Goal: Information Seeking & Learning: Learn about a topic

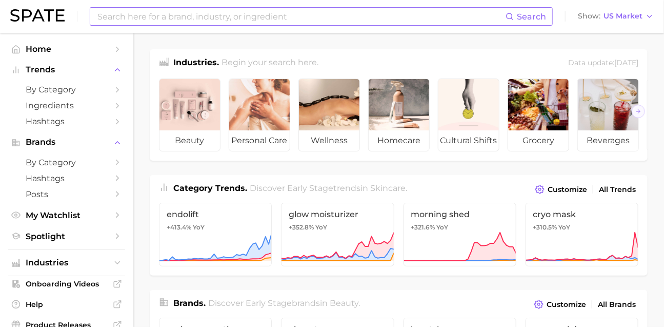
click at [311, 18] on input at bounding box center [300, 16] width 409 height 17
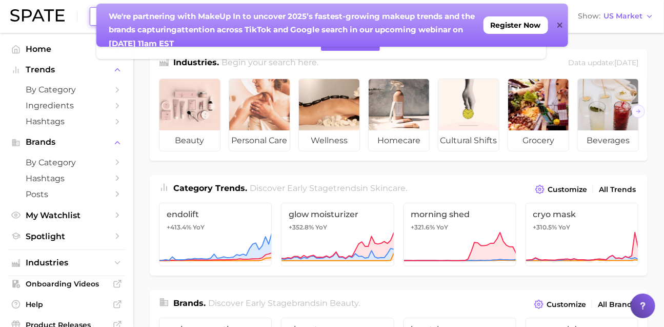
type input "ㅗ"
click at [559, 24] on icon at bounding box center [560, 25] width 5 height 5
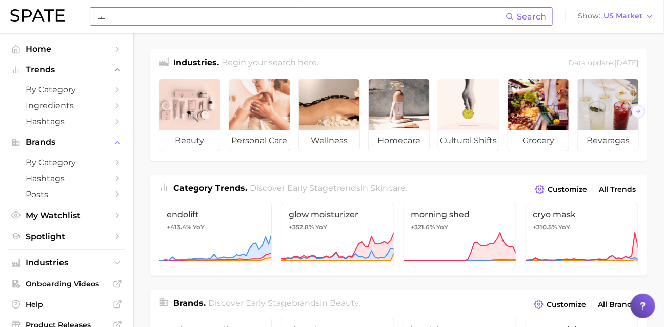
click at [362, 21] on input "ㅗ" at bounding box center [300, 16] width 409 height 17
type input "hub"
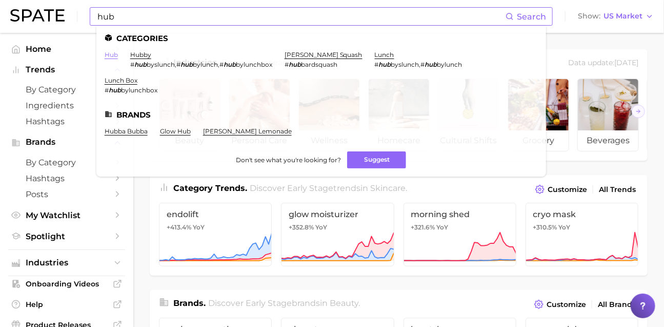
click at [118, 55] on link "hub" at bounding box center [111, 55] width 13 height 8
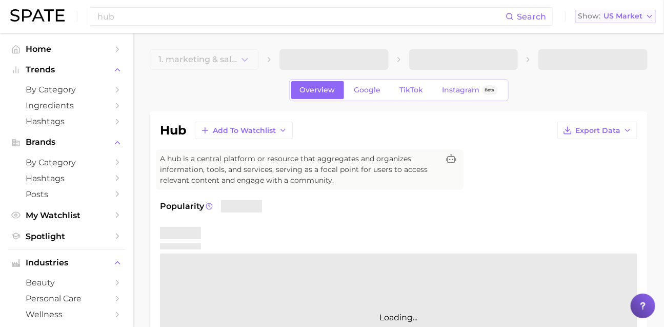
click at [616, 14] on span "US Market" at bounding box center [623, 16] width 39 height 6
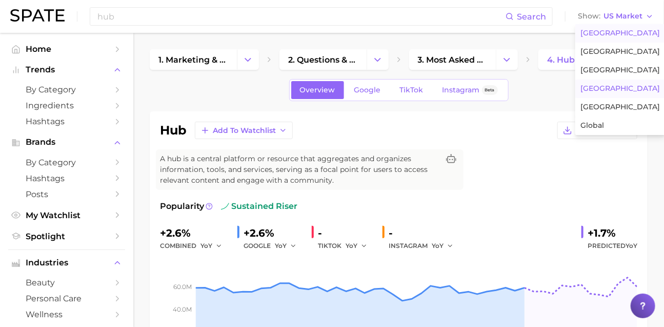
click at [627, 98] on button "[GEOGRAPHIC_DATA]" at bounding box center [621, 89] width 90 height 18
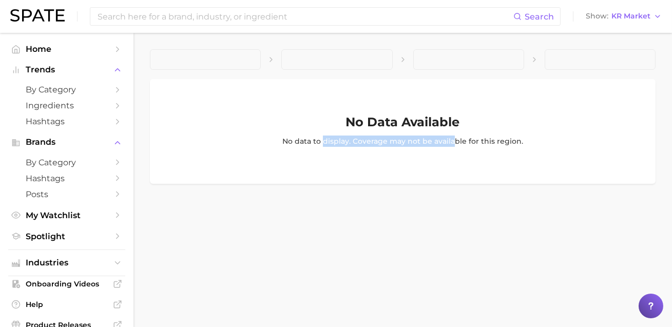
drag, startPoint x: 305, startPoint y: 159, endPoint x: 465, endPoint y: 161, distance: 160.1
click at [465, 147] on p "No data to display. Coverage may not be available for this region." at bounding box center [402, 140] width 241 height 11
click at [282, 147] on p "No data to display. Coverage may not be available for this region." at bounding box center [402, 140] width 241 height 11
click at [273, 19] on input at bounding box center [304, 16] width 417 height 17
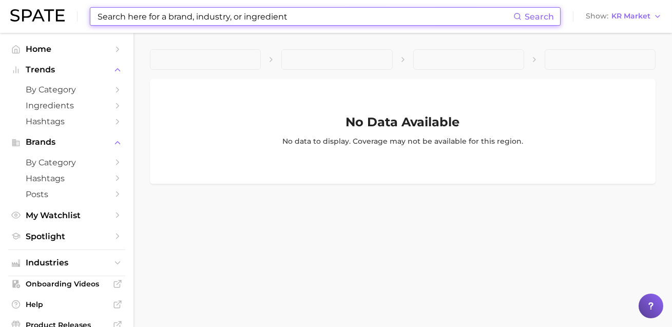
type input "g"
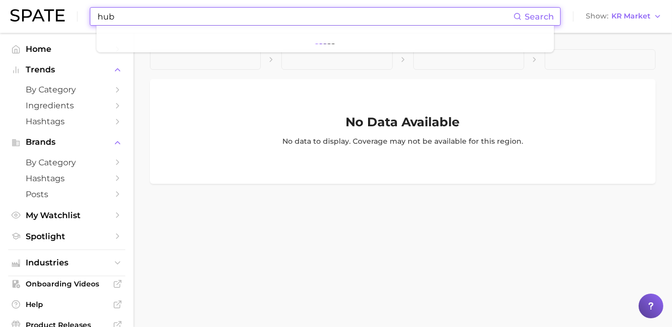
type input "hub"
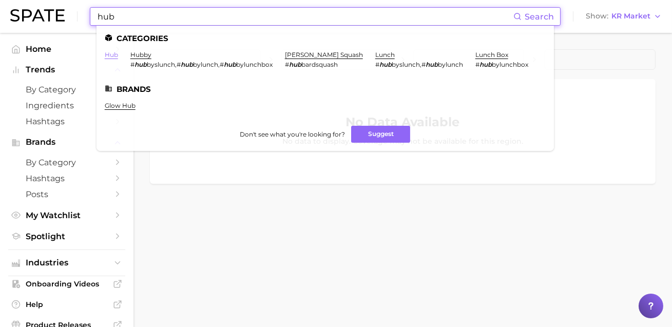
click at [118, 58] on li "hub" at bounding box center [111, 59] width 13 height 17
click at [118, 58] on link "hub" at bounding box center [111, 55] width 13 height 8
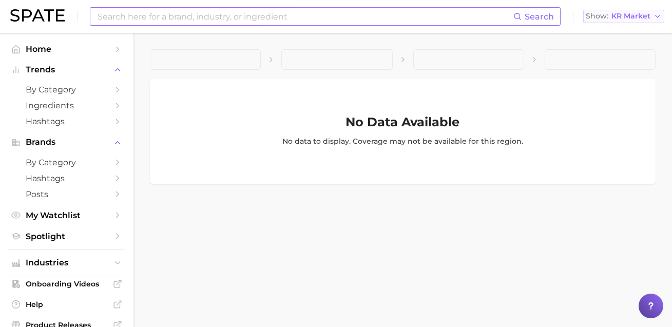
click at [623, 22] on button "Show KR Market" at bounding box center [623, 16] width 81 height 13
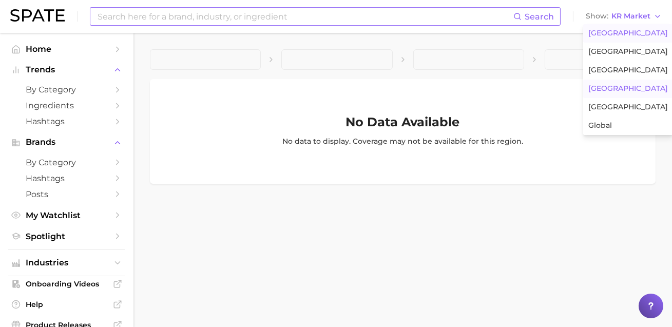
click at [621, 33] on span "[GEOGRAPHIC_DATA]" at bounding box center [628, 33] width 80 height 9
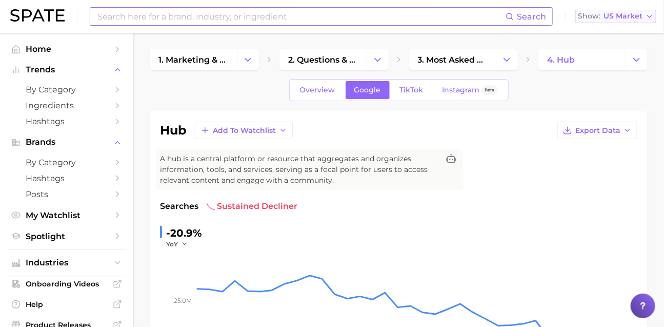
click at [619, 16] on span "US Market" at bounding box center [623, 16] width 39 height 6
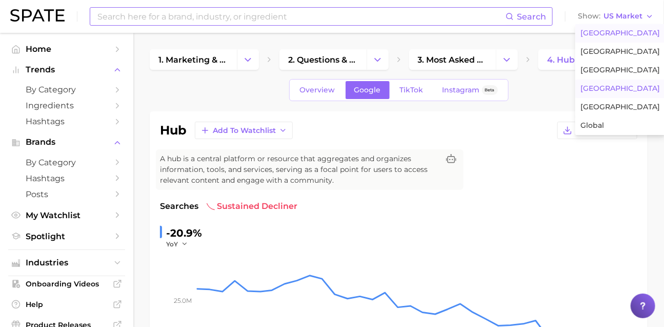
click at [615, 93] on span "[GEOGRAPHIC_DATA]" at bounding box center [621, 88] width 80 height 9
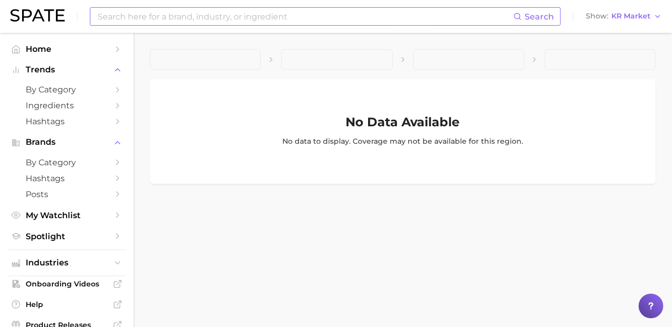
click at [378, 9] on input at bounding box center [304, 16] width 417 height 17
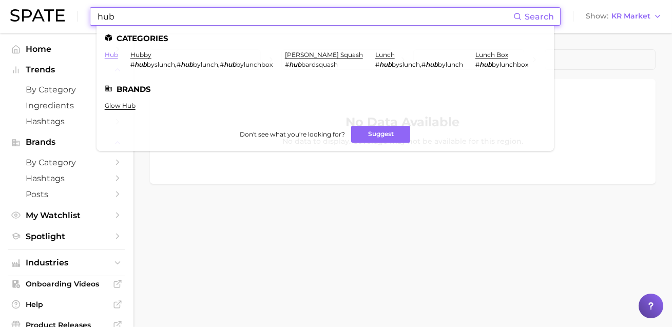
type input "hub"
click at [118, 54] on link "hub" at bounding box center [111, 55] width 13 height 8
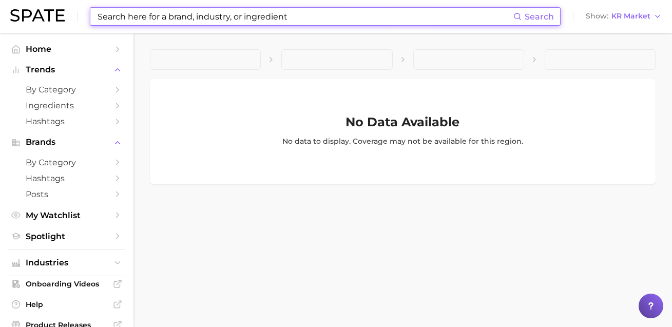
click at [250, 17] on input at bounding box center [304, 16] width 417 height 17
paste input "double eyelid surgery"
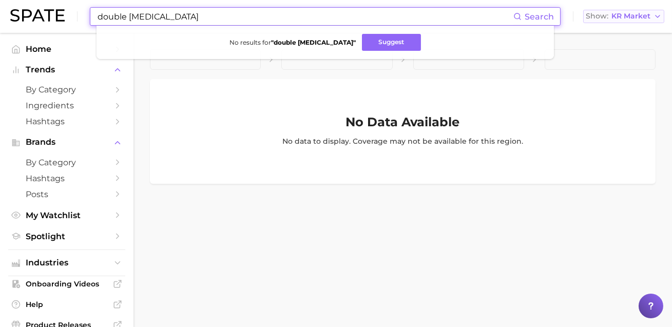
click at [629, 19] on span "KR Market" at bounding box center [630, 16] width 39 height 6
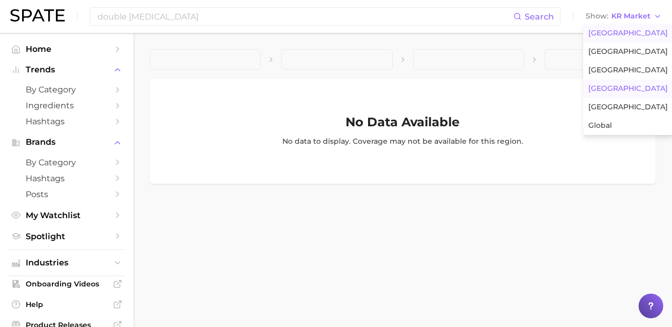
click at [628, 37] on span "[GEOGRAPHIC_DATA]" at bounding box center [628, 33] width 80 height 9
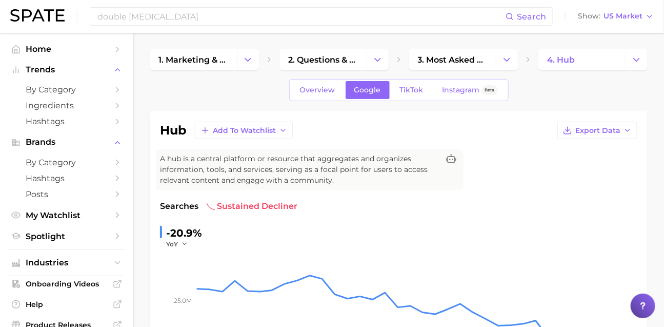
click at [263, 31] on div "double eyelid surgery Search Show US Market" at bounding box center [332, 16] width 644 height 33
click at [263, 17] on input "double eyelid surgery" at bounding box center [300, 16] width 409 height 17
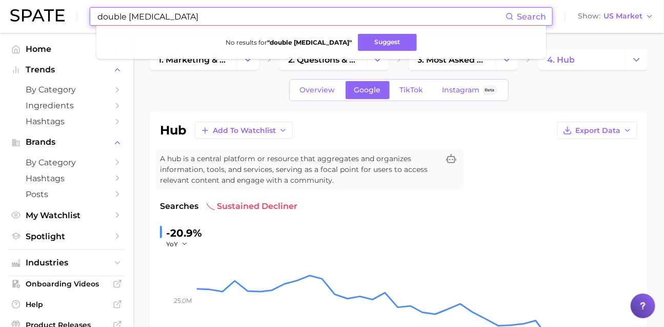
click at [269, 14] on input "double eyelid surgery" at bounding box center [300, 16] width 409 height 17
click at [182, 19] on input "double eyelid surgery" at bounding box center [300, 16] width 409 height 17
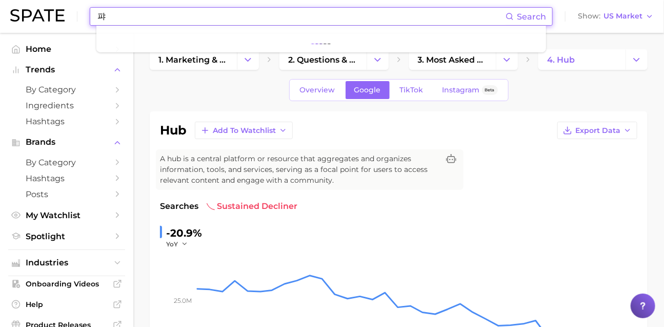
type input "ㅍ"
type input "vitamin c"
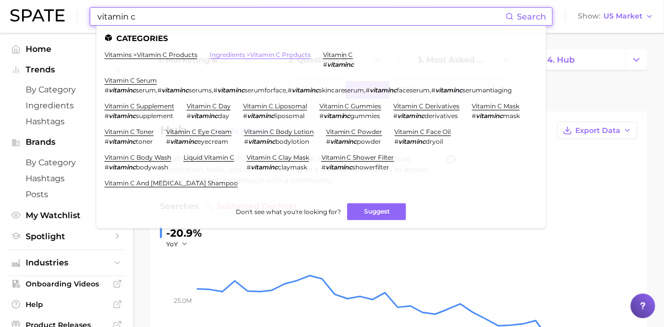
click at [243, 52] on link "ingredients > vitamin c products" at bounding box center [260, 55] width 101 height 8
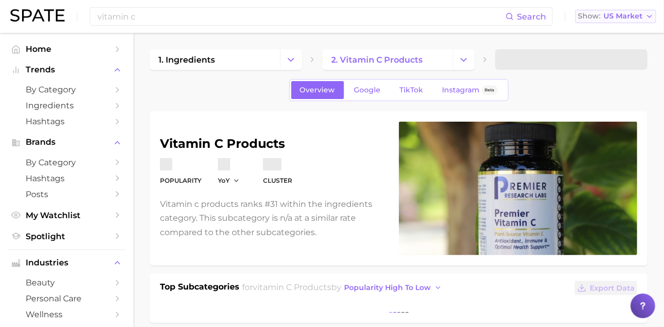
click at [607, 22] on button "Show US Market" at bounding box center [616, 16] width 81 height 13
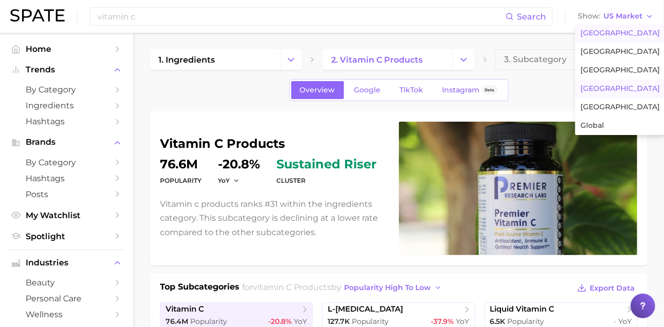
click at [621, 93] on span "[GEOGRAPHIC_DATA]" at bounding box center [621, 88] width 80 height 9
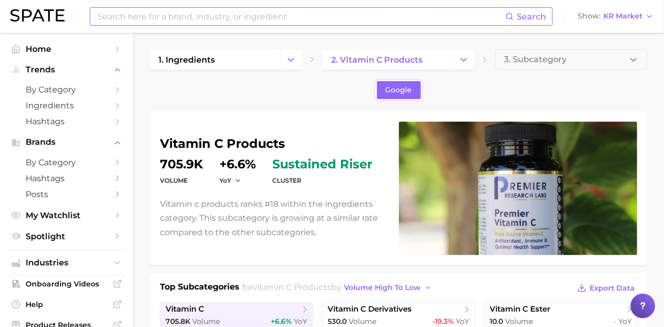
click at [262, 18] on input at bounding box center [300, 16] width 409 height 17
type input "toner"
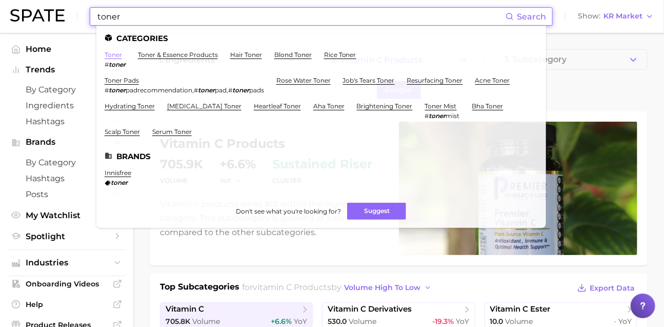
click at [122, 55] on link "toner" at bounding box center [113, 55] width 17 height 8
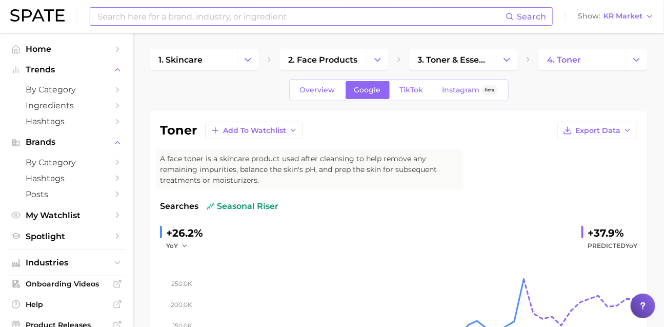
click at [279, 14] on input at bounding box center [300, 16] width 409 height 17
type input "ㅗ"
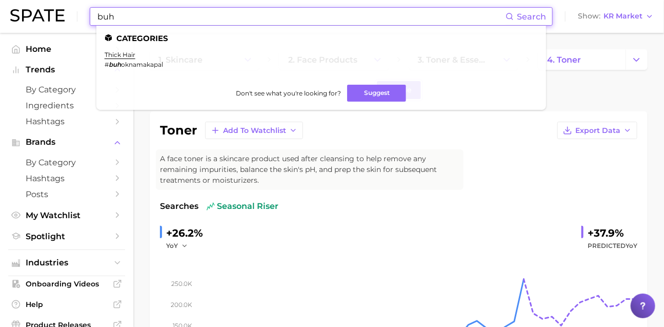
drag, startPoint x: 141, startPoint y: 17, endPoint x: 73, endPoint y: 19, distance: 67.7
click at [75, 18] on div "buh Search Categories thick hair # buh oknamakapal Don't see what you're lookin…" at bounding box center [332, 16] width 644 height 33
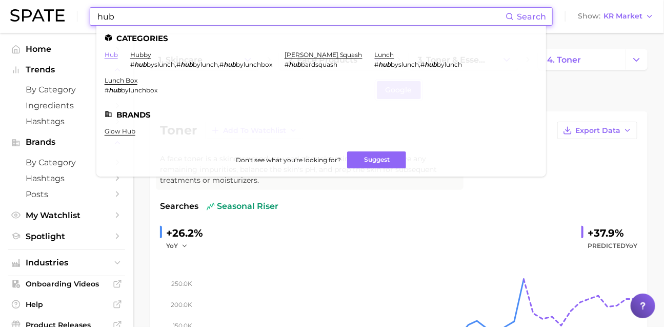
type input "hub"
click at [118, 56] on link "hub" at bounding box center [111, 55] width 13 height 8
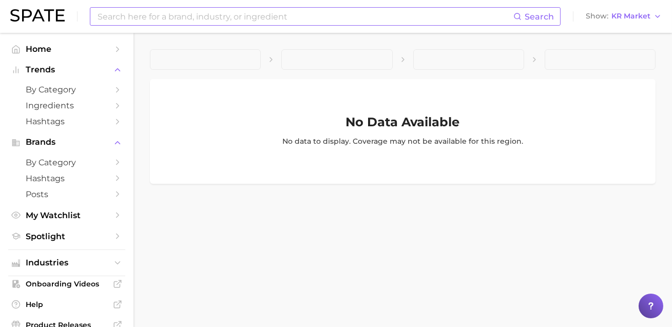
click at [241, 53] on span at bounding box center [205, 59] width 111 height 21
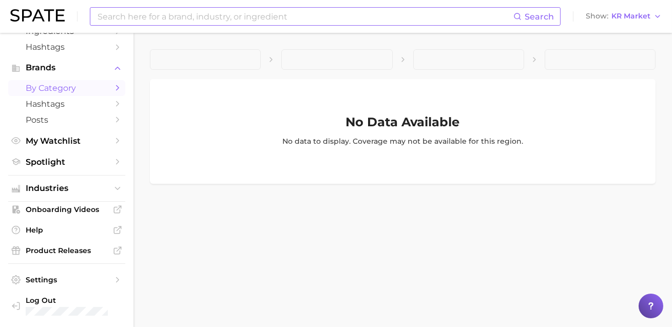
scroll to position [115, 0]
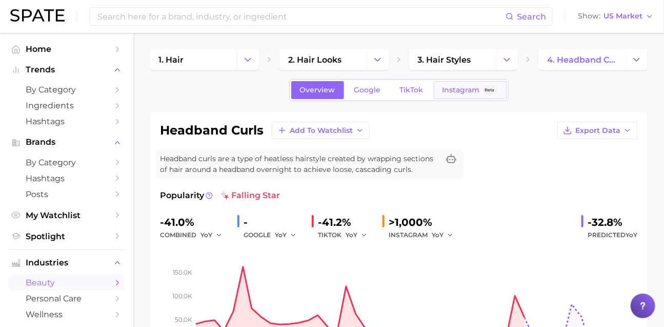
click at [480, 94] on span "Instagram" at bounding box center [461, 90] width 37 height 9
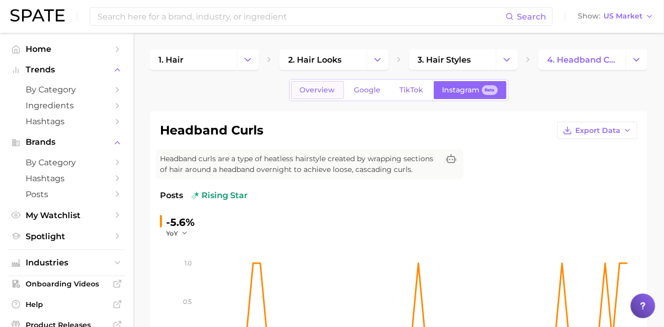
click at [300, 94] on span "Overview" at bounding box center [317, 90] width 35 height 9
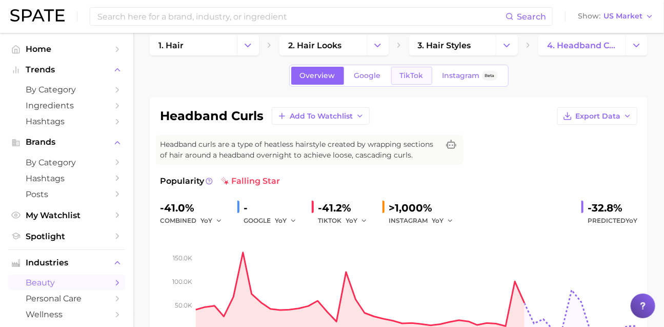
scroll to position [13, 0]
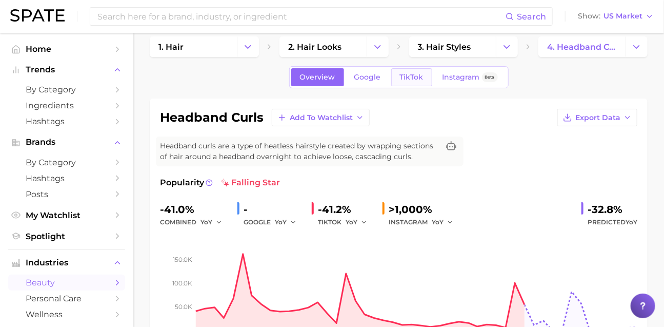
click at [396, 86] on link "TikTok" at bounding box center [412, 77] width 41 height 18
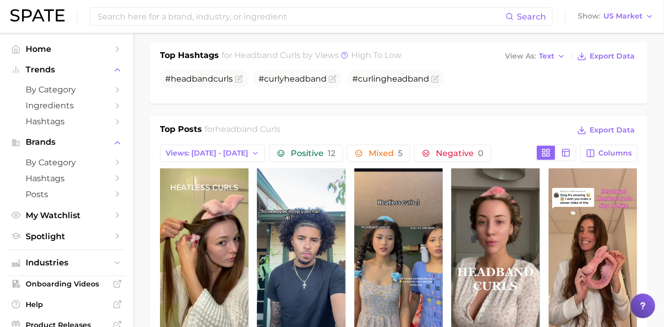
scroll to position [390, 0]
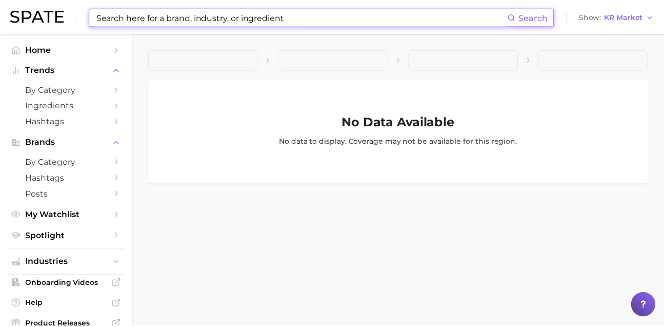
scroll to position [115, 0]
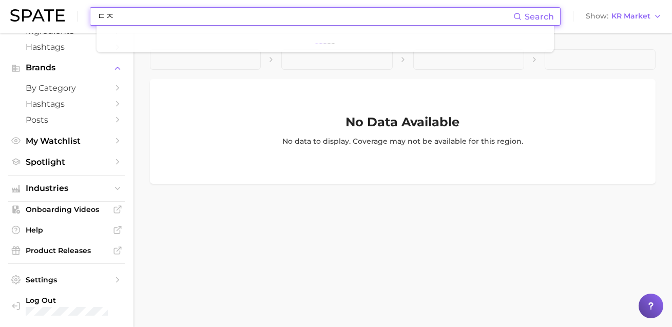
type input "ㄷ"
type input "ewg"
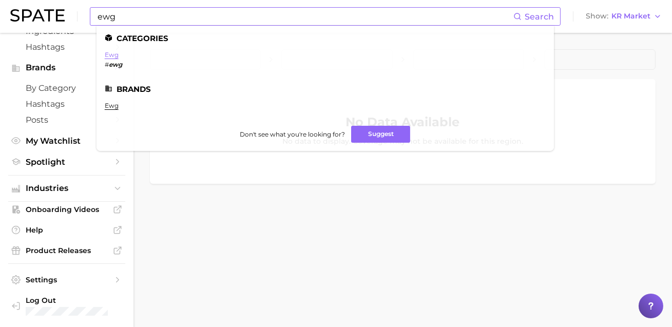
click at [119, 57] on link "ewg" at bounding box center [112, 55] width 14 height 8
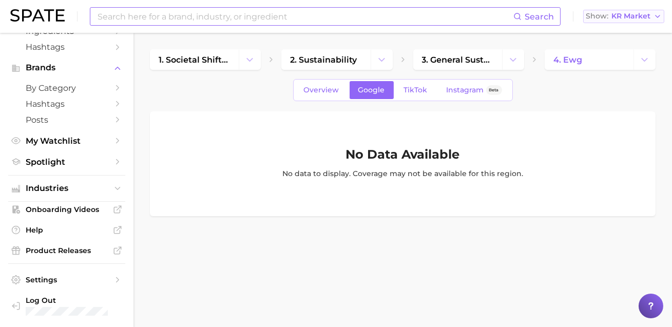
click at [616, 21] on button "Show KR Market" at bounding box center [623, 16] width 81 height 13
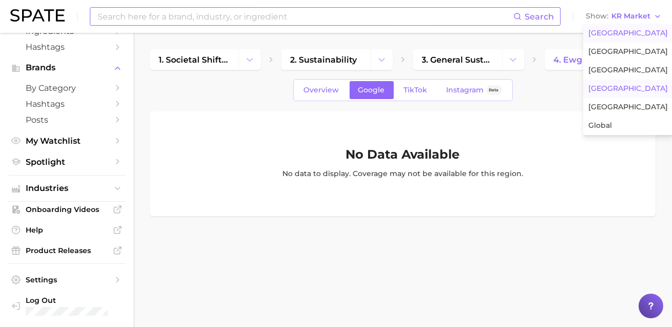
click at [613, 37] on span "[GEOGRAPHIC_DATA]" at bounding box center [628, 33] width 80 height 9
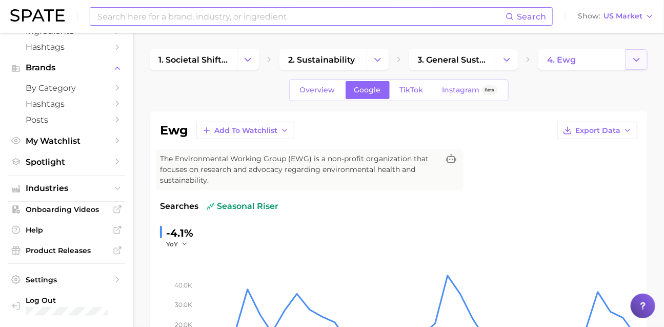
click at [633, 65] on icon "Change Category" at bounding box center [637, 59] width 11 height 11
